Goal: Transaction & Acquisition: Obtain resource

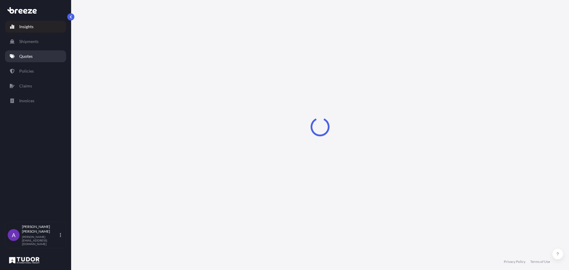
select select "2025"
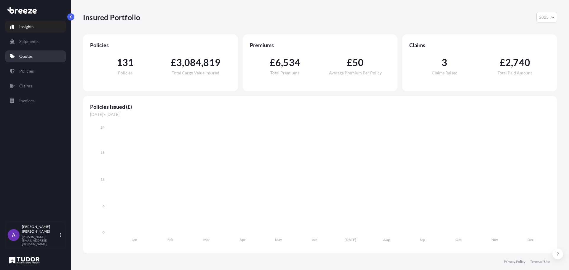
click at [34, 54] on link "Quotes" at bounding box center [35, 56] width 61 height 12
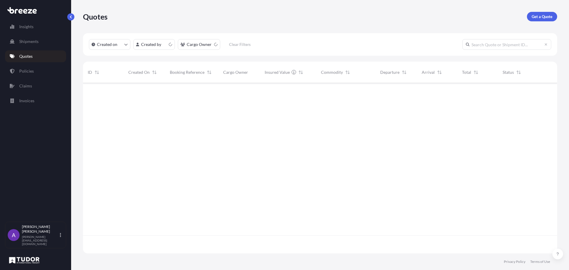
scroll to position [169, 470]
click at [534, 18] on p "Get a Quote" at bounding box center [542, 17] width 21 height 6
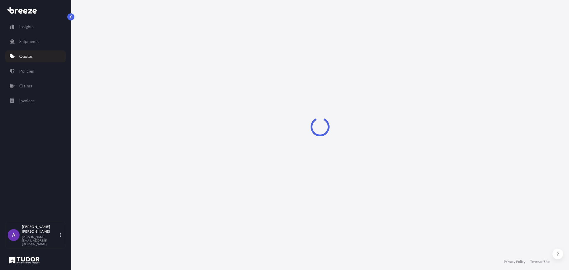
select select "Sea"
select select "1"
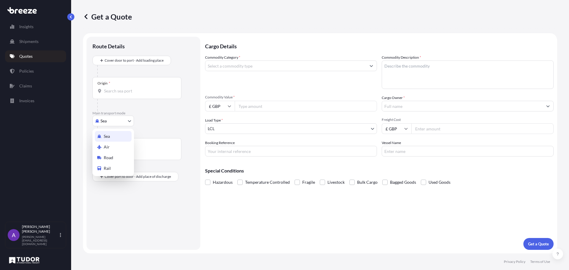
click at [123, 119] on body "Insights Shipments Quotes Policies Claims Invoices A [PERSON_NAME] [PERSON_NAME…" at bounding box center [284, 135] width 569 height 270
click at [119, 155] on div "Road" at bounding box center [113, 157] width 37 height 11
select select "Road"
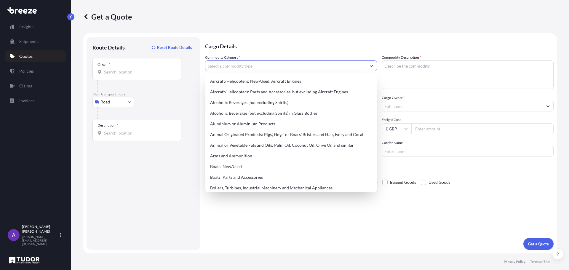
drag, startPoint x: 242, startPoint y: 62, endPoint x: 166, endPoint y: 61, distance: 75.9
click at [240, 62] on input "Commodity Category *" at bounding box center [285, 65] width 161 height 11
click at [138, 67] on div "Origin *" at bounding box center [137, 69] width 89 height 22
click at [138, 69] on input "Origin *" at bounding box center [139, 72] width 70 height 6
paste input "Ottignies-[GEOGRAPHIC_DATA], [GEOGRAPHIC_DATA]"
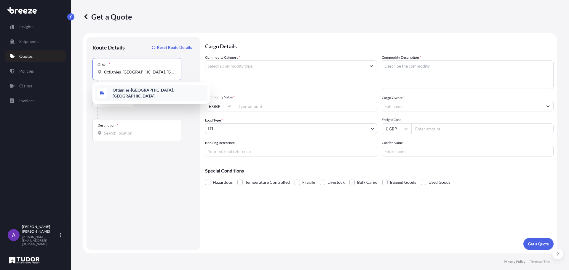
click at [131, 91] on b "Ottignies-[GEOGRAPHIC_DATA], [GEOGRAPHIC_DATA]" at bounding box center [143, 92] width 61 height 11
type input "Ottignies-[GEOGRAPHIC_DATA], [GEOGRAPHIC_DATA]"
click at [109, 136] on input "Destination *" at bounding box center [139, 133] width 70 height 6
paste input "[GEOGRAPHIC_DATA]"
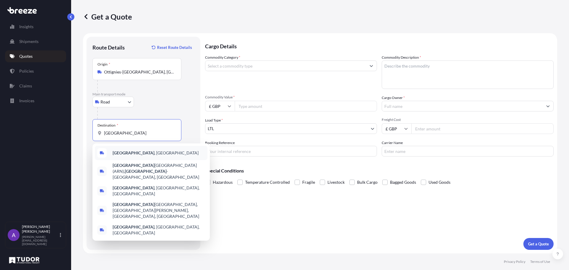
click at [129, 151] on b "[GEOGRAPHIC_DATA]" at bounding box center [134, 152] width 42 height 5
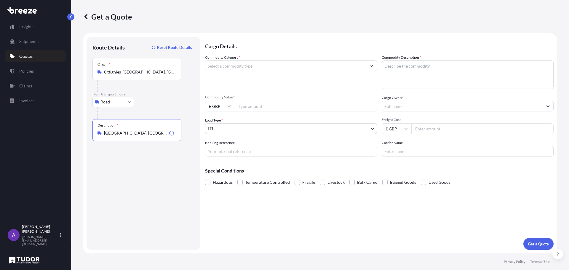
type input "[GEOGRAPHIC_DATA], [GEOGRAPHIC_DATA]"
click at [238, 69] on input "Commodity Category *" at bounding box center [285, 65] width 161 height 11
type input "s"
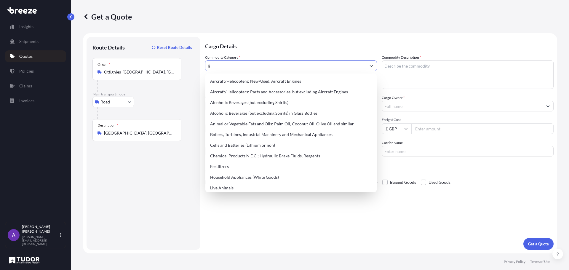
type input "l"
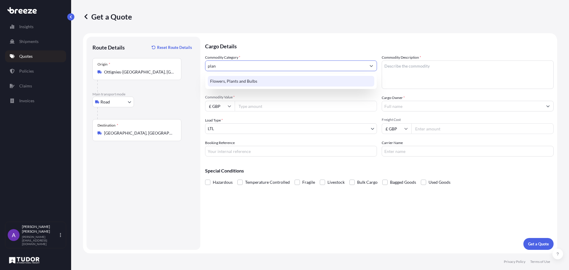
click at [260, 85] on div "Flowers, Plants and Bulbs" at bounding box center [291, 81] width 167 height 11
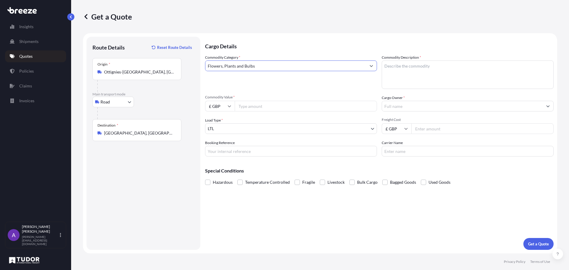
type input "Flowers, Plants and Bulbs"
click at [407, 71] on textarea "Commodity Description *" at bounding box center [468, 74] width 172 height 28
type textarea "soil samples"
type input "250000"
click at [427, 129] on input "Freight Cost" at bounding box center [483, 128] width 142 height 11
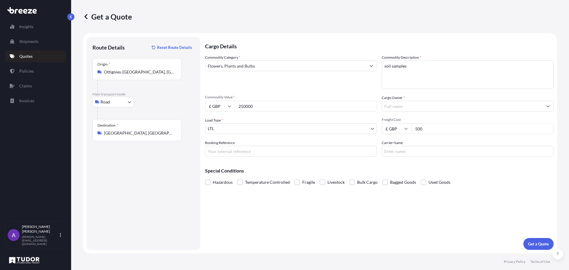
type input "500"
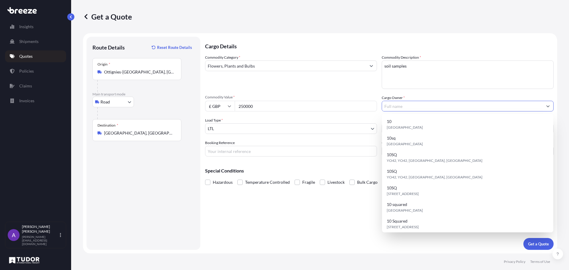
click at [419, 106] on input "Cargo Owner *" at bounding box center [462, 106] width 161 height 11
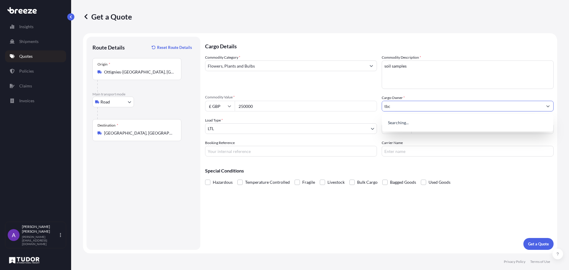
type input "tbc"
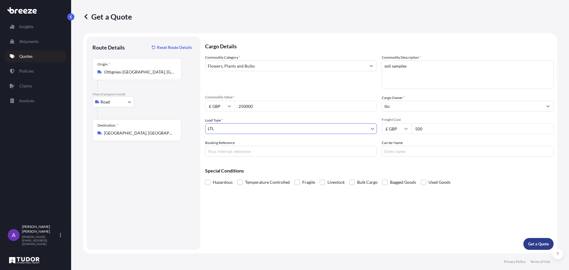
click at [548, 246] on p "Get a Quote" at bounding box center [538, 244] width 21 height 6
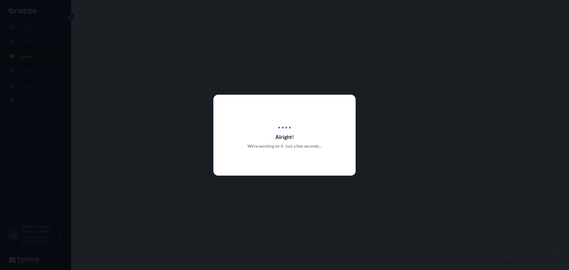
select select "Road"
select select "1"
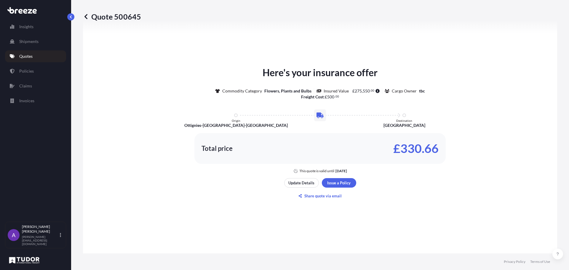
scroll to position [238, 0]
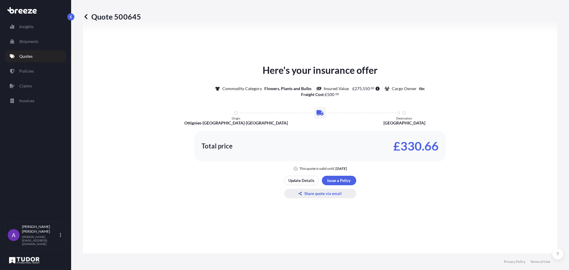
click at [327, 193] on p "Share quote via email" at bounding box center [323, 194] width 37 height 6
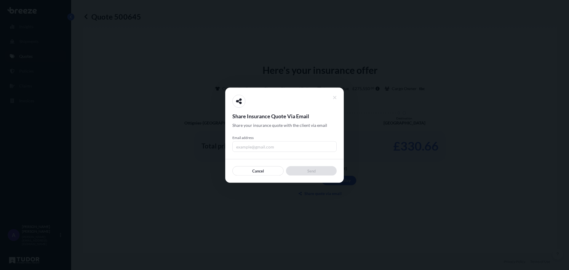
click at [263, 147] on input "Email address" at bounding box center [284, 146] width 104 height 11
type input "[PERSON_NAME][EMAIL_ADDRESS][DOMAIN_NAME]"
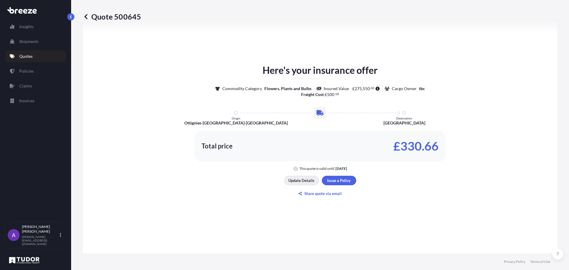
click at [298, 183] on p "Update Details" at bounding box center [301, 181] width 26 height 6
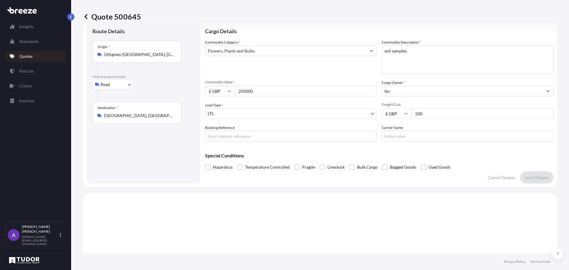
scroll to position [9, 0]
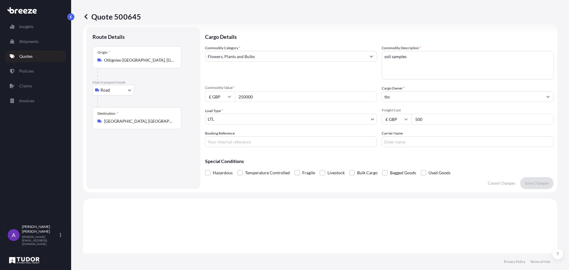
drag, startPoint x: 259, startPoint y: 94, endPoint x: 189, endPoint y: 95, distance: 69.7
click at [196, 95] on form "Route Details Place of loading Road Road Rail Origin * Ottignies-[GEOGRAPHIC_DA…" at bounding box center [320, 108] width 474 height 169
type input "500000"
click at [535, 184] on p "Save Changes" at bounding box center [537, 183] width 24 height 6
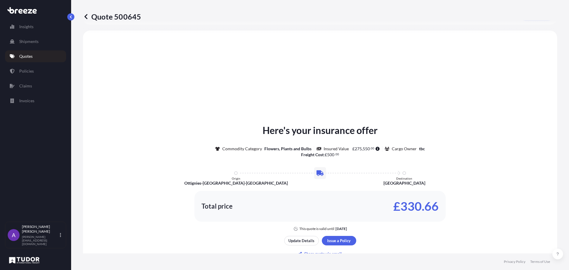
scroll to position [178, 0]
select select "Road"
select select "1"
